Goal: Transaction & Acquisition: Purchase product/service

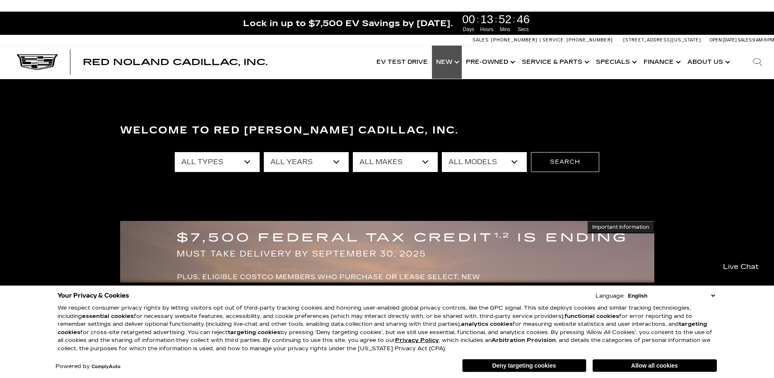
click at [452, 62] on link "Show New" at bounding box center [447, 62] width 30 height 33
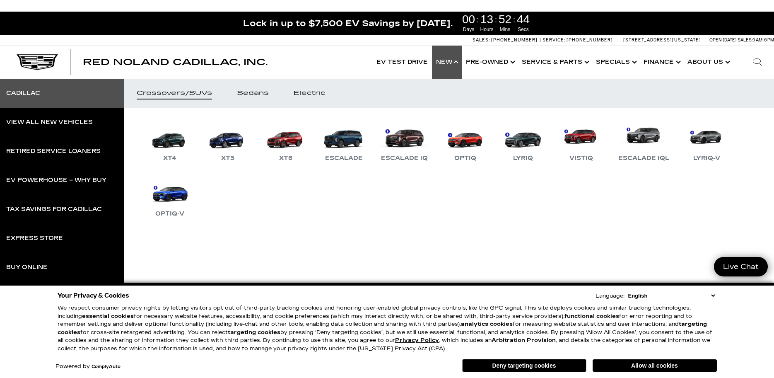
click at [28, 91] on div "Cadillac" at bounding box center [23, 93] width 34 height 6
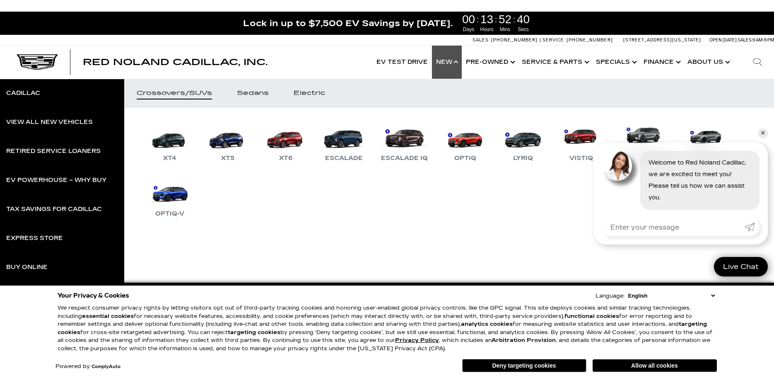
click at [765, 134] on link "✕" at bounding box center [763, 133] width 10 height 10
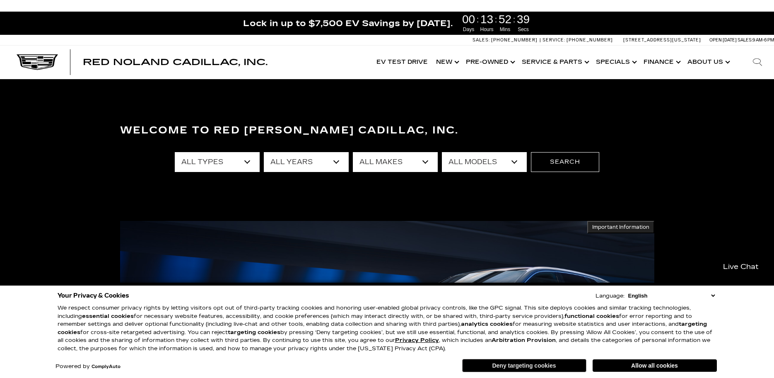
click at [541, 362] on button "Deny targeting cookies" at bounding box center [524, 365] width 124 height 13
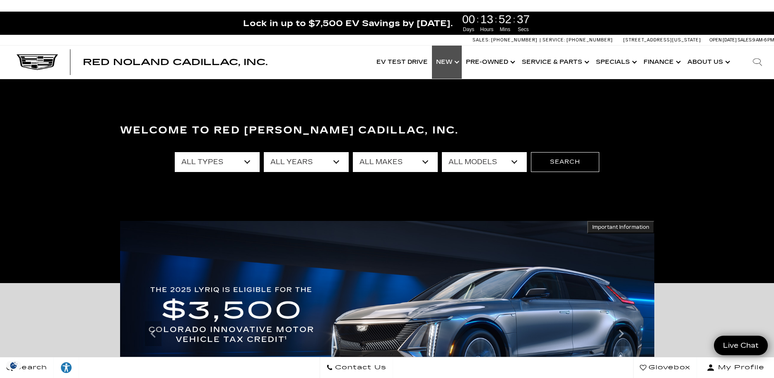
click at [444, 58] on link "Show New" at bounding box center [447, 62] width 30 height 33
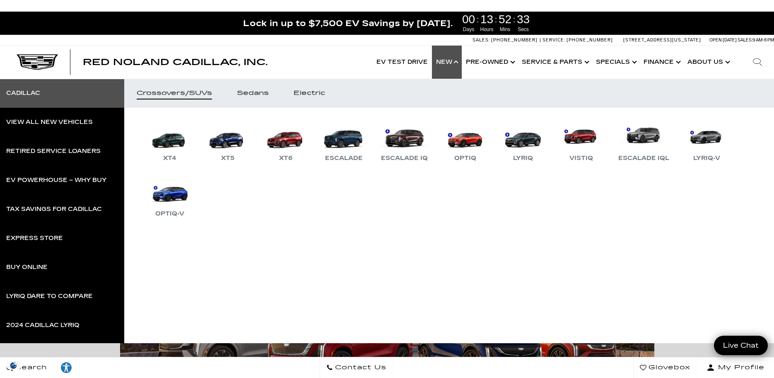
click at [17, 97] on link "Cadillac" at bounding box center [62, 93] width 124 height 29
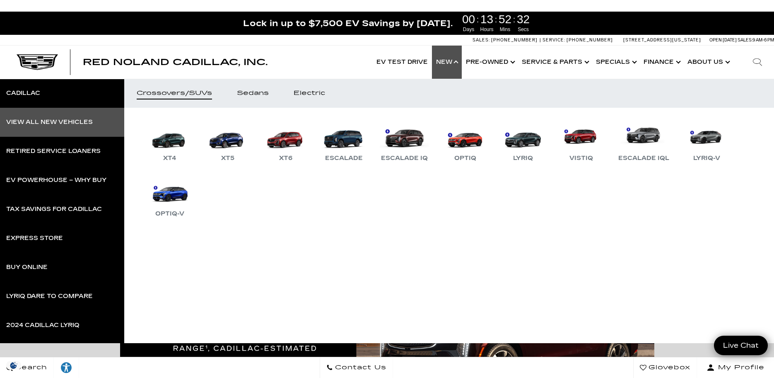
click at [26, 127] on link "View All New Vehicles" at bounding box center [62, 122] width 124 height 29
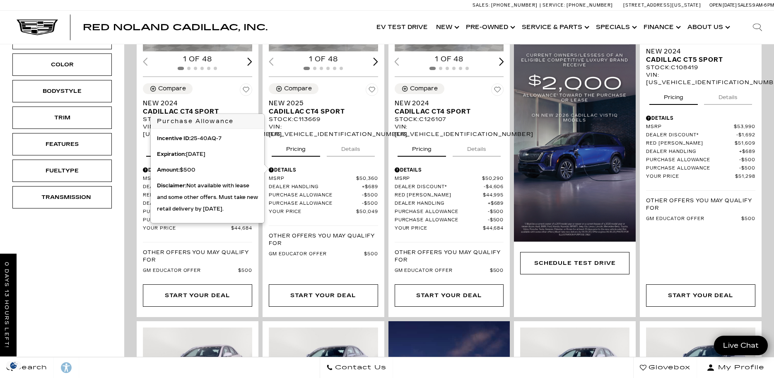
scroll to position [313, 0]
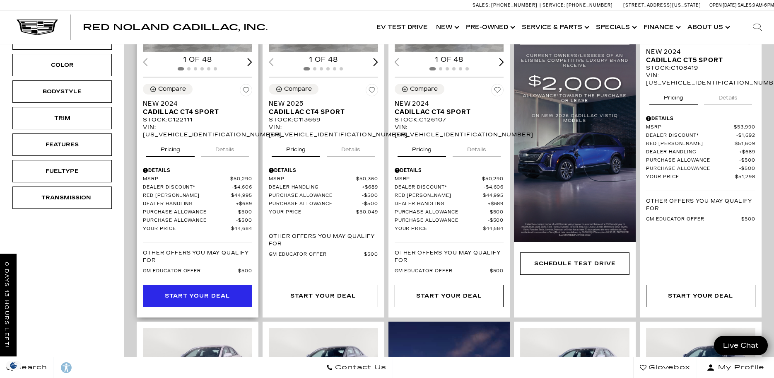
click at [212, 291] on div "Start Your Deal" at bounding box center [197, 295] width 65 height 9
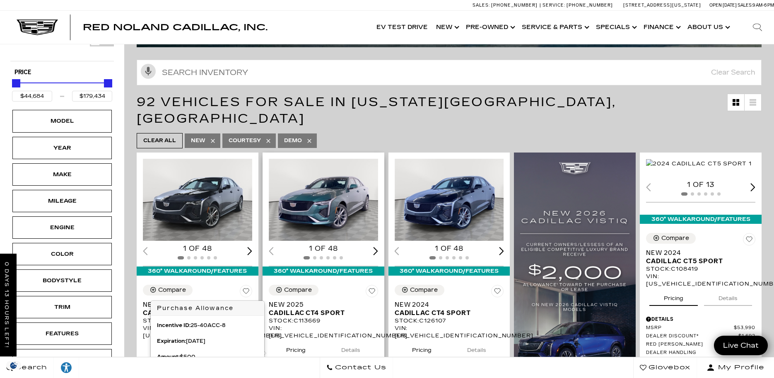
scroll to position [89, 0]
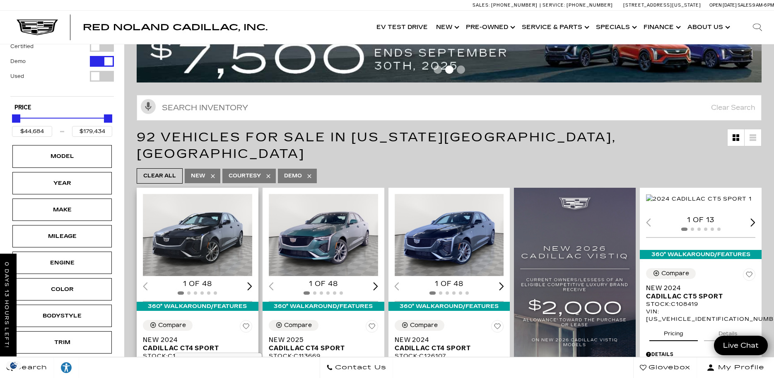
click at [229, 194] on img "1 / 2" at bounding box center [197, 235] width 109 height 82
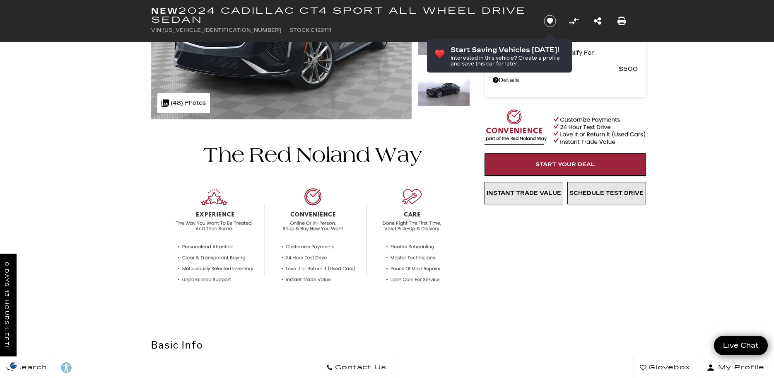
scroll to position [161, 0]
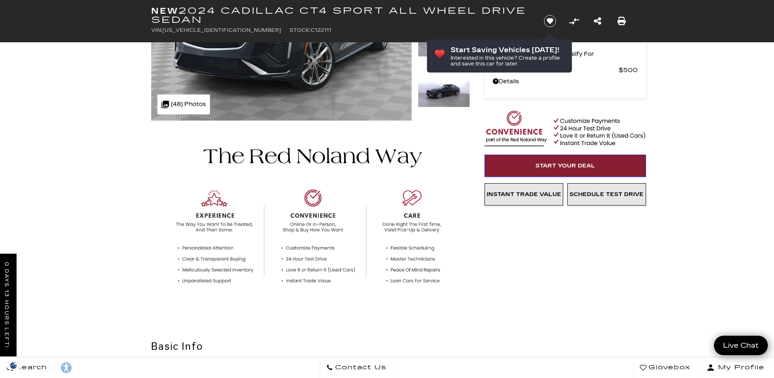
click at [591, 172] on link "Start Your Deal" at bounding box center [566, 165] width 162 height 22
